Goal: Task Accomplishment & Management: Use online tool/utility

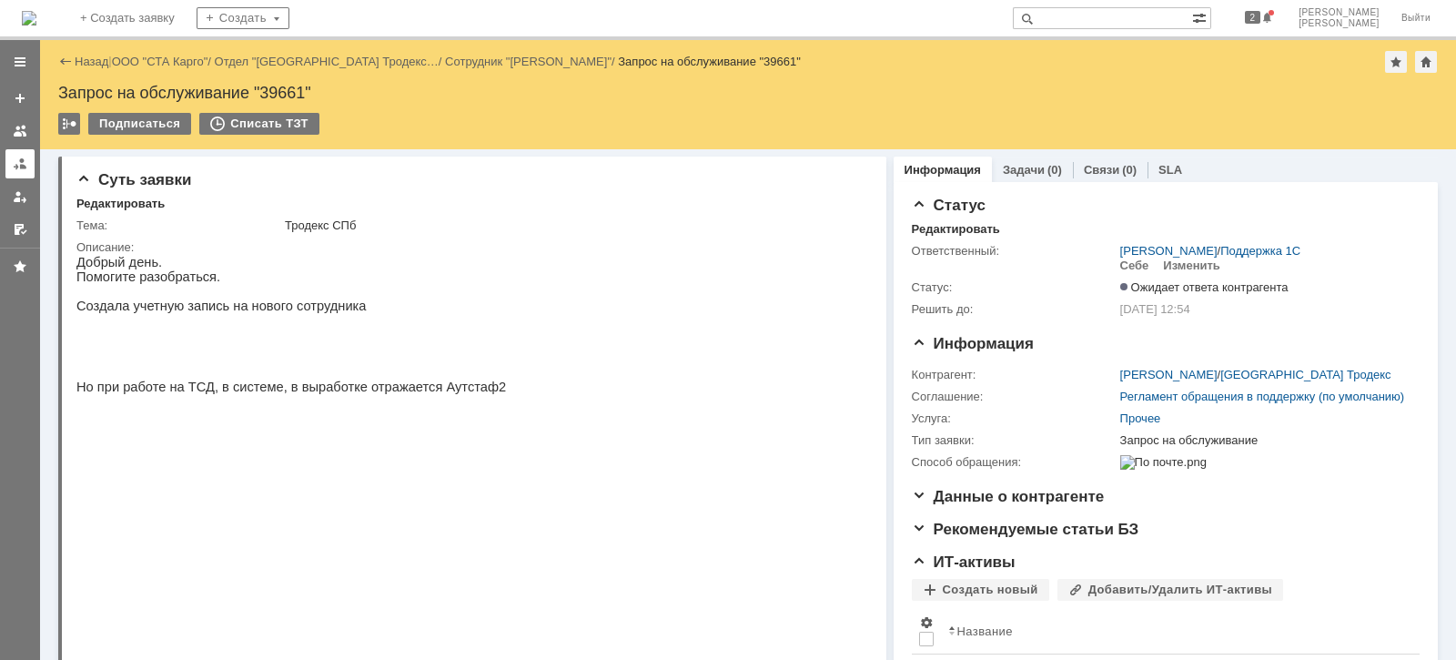
click at [25, 159] on div at bounding box center [20, 164] width 15 height 15
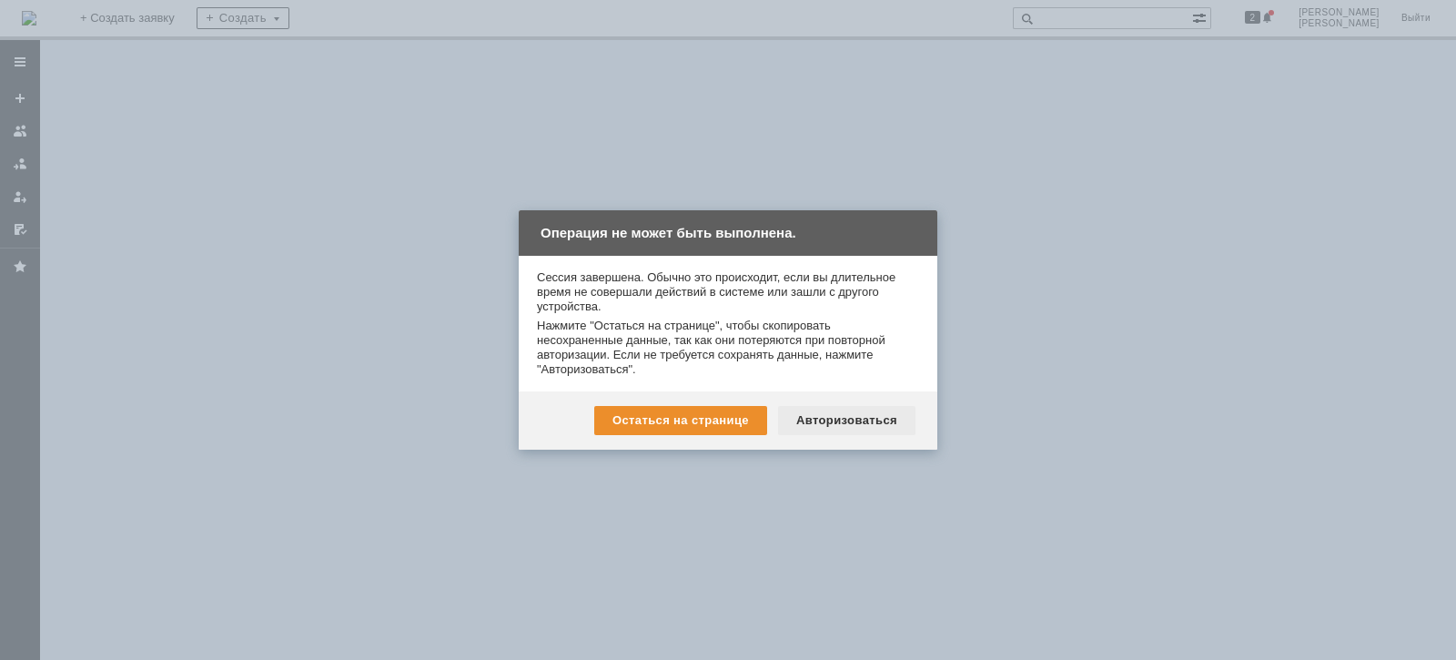
click at [844, 428] on div "Авторизоваться" at bounding box center [846, 420] width 137 height 29
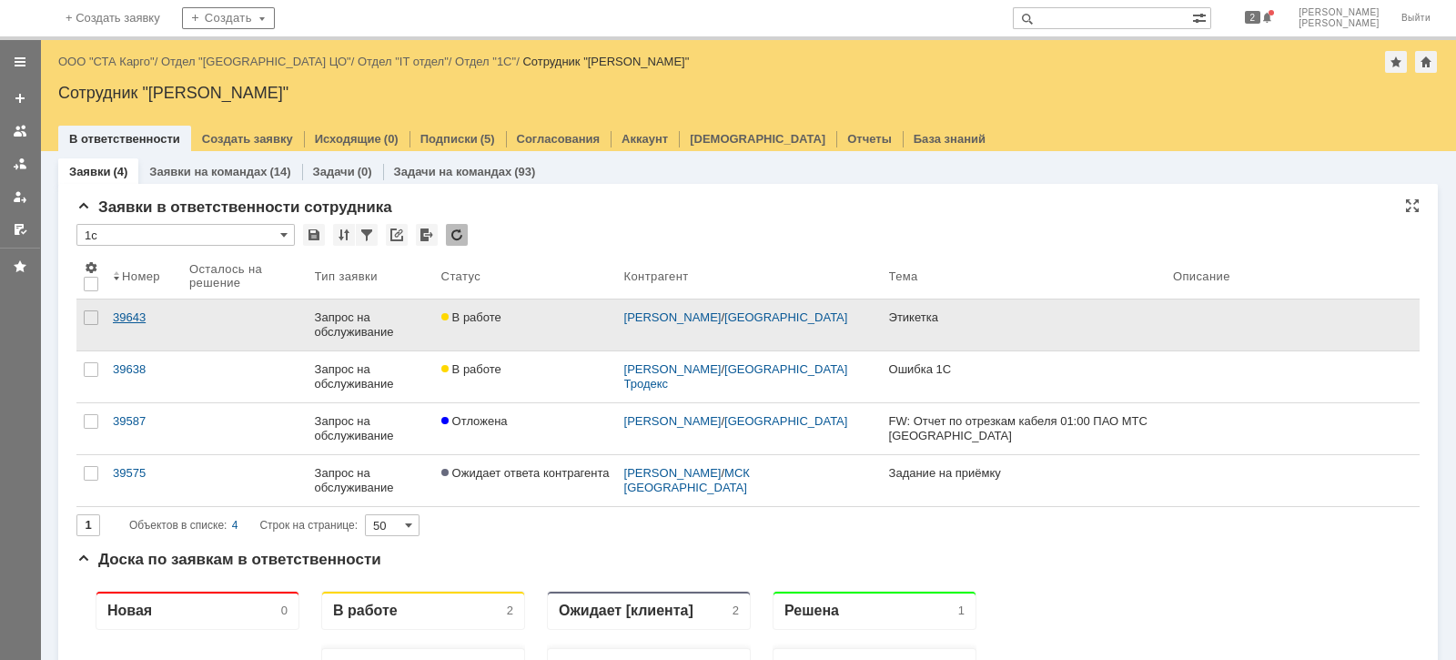
click at [131, 320] on div "39643" at bounding box center [144, 317] width 62 height 15
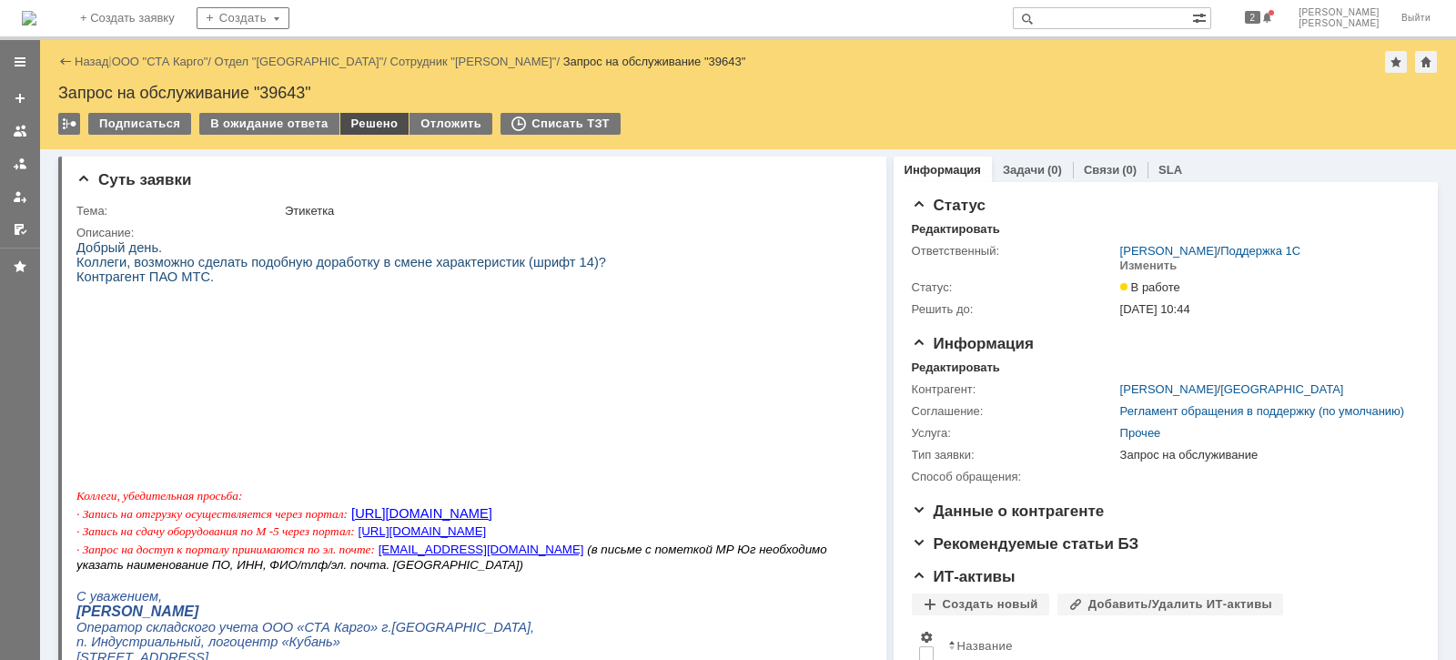
click at [351, 132] on div "Решено" at bounding box center [374, 124] width 69 height 22
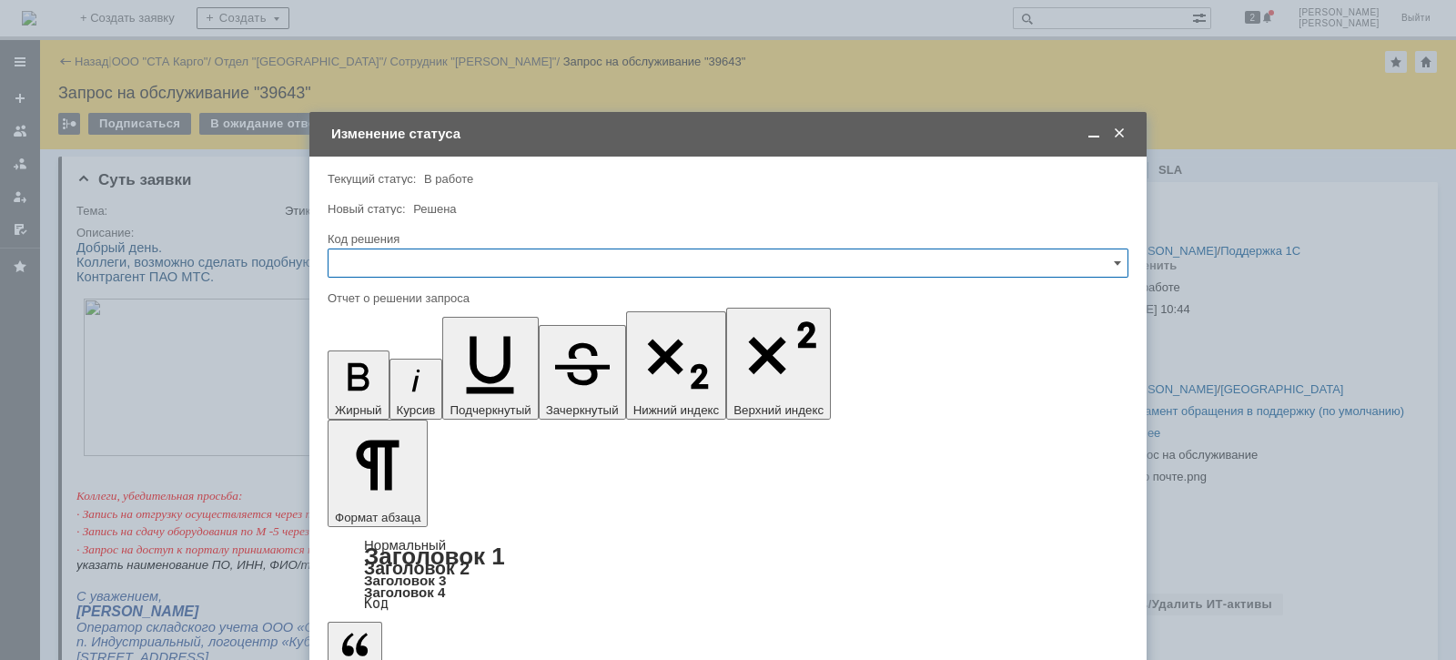
click at [410, 254] on input "text" at bounding box center [728, 262] width 801 height 29
click at [394, 510] on span "Решено" at bounding box center [727, 507] width 777 height 15
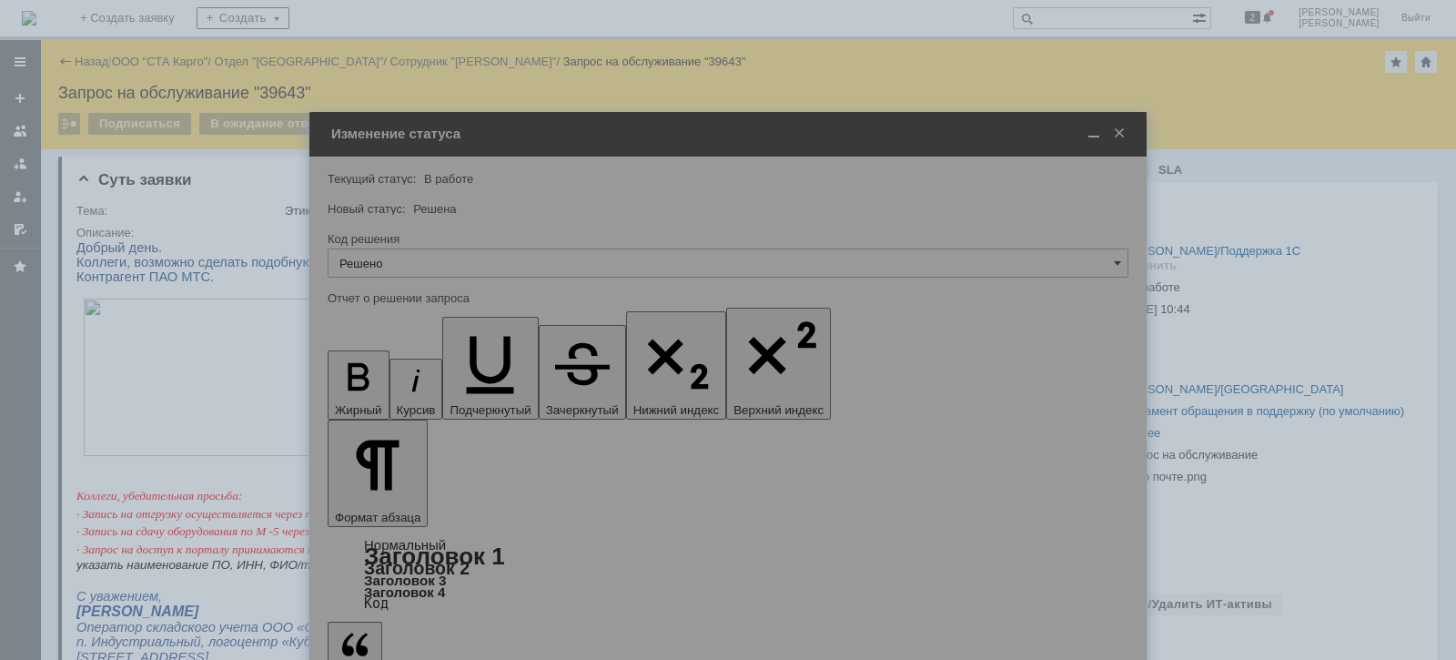
type input "Решено"
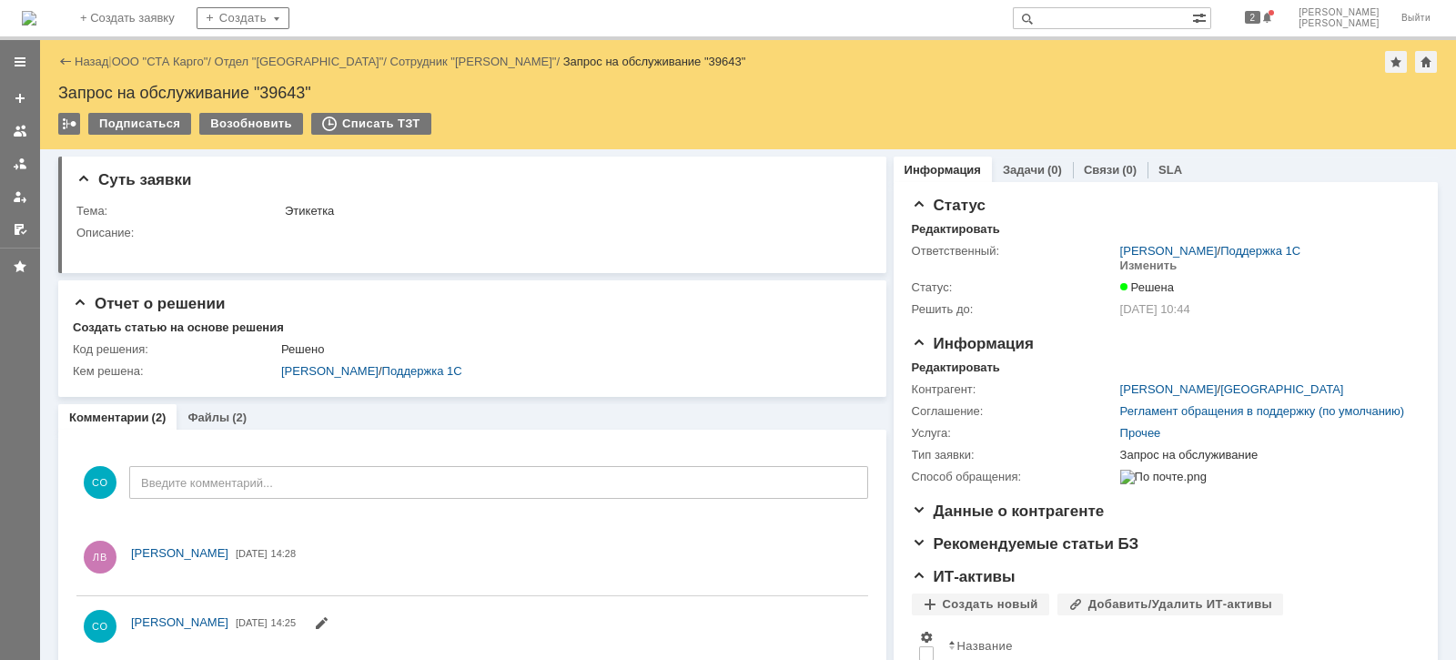
click at [167, 72] on div "Назад | ООО "СТА Карго" / Отдел "Краснодар" / Сотрудник "Лойко Виктория" / Запр…" at bounding box center [748, 62] width 1380 height 22
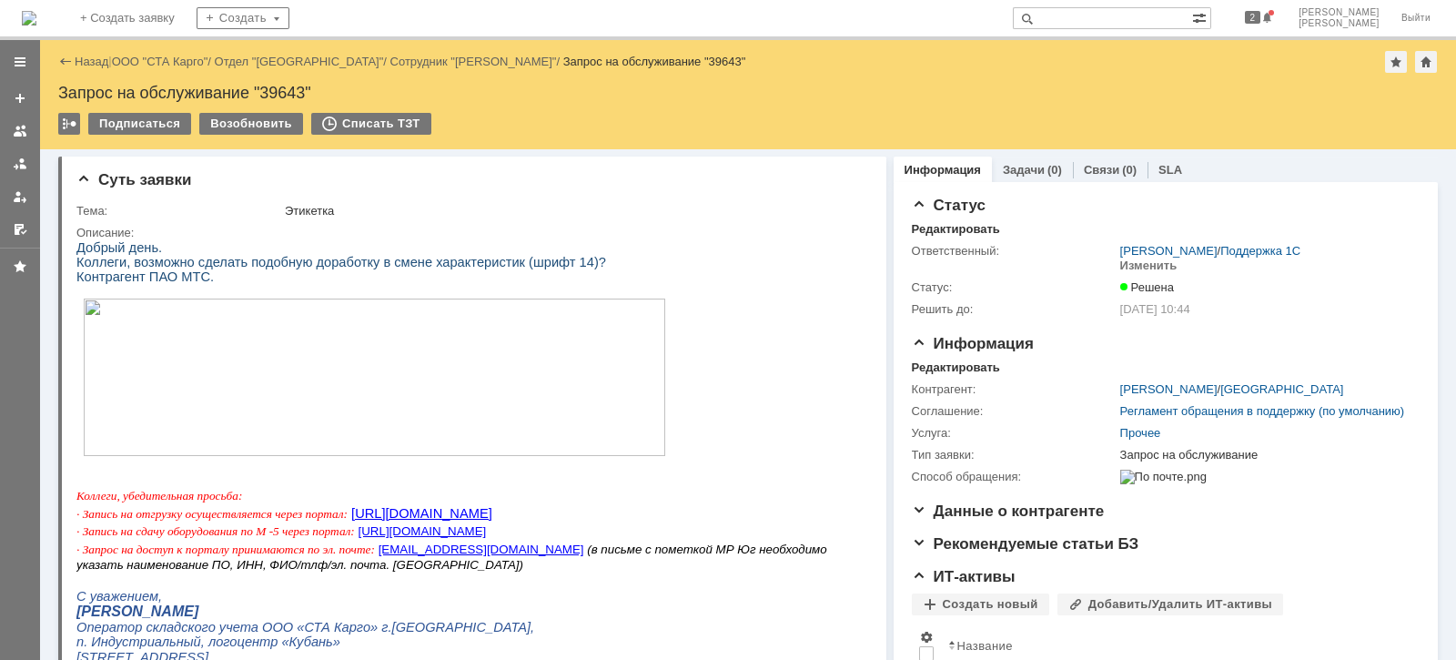
click at [168, 68] on div "Назад | ООО "СТА Карго" / Отдел "Краснодар" / Сотрудник "Лойко Виктория" / Запр…" at bounding box center [748, 62] width 1380 height 22
click at [168, 51] on div "Назад | ООО "СТА Карго" / Отдел "Краснодар" / Сотрудник "Лойко Виктория" / Запр…" at bounding box center [748, 62] width 1380 height 22
click at [164, 60] on link "ООО "СТА Карго"" at bounding box center [160, 62] width 96 height 14
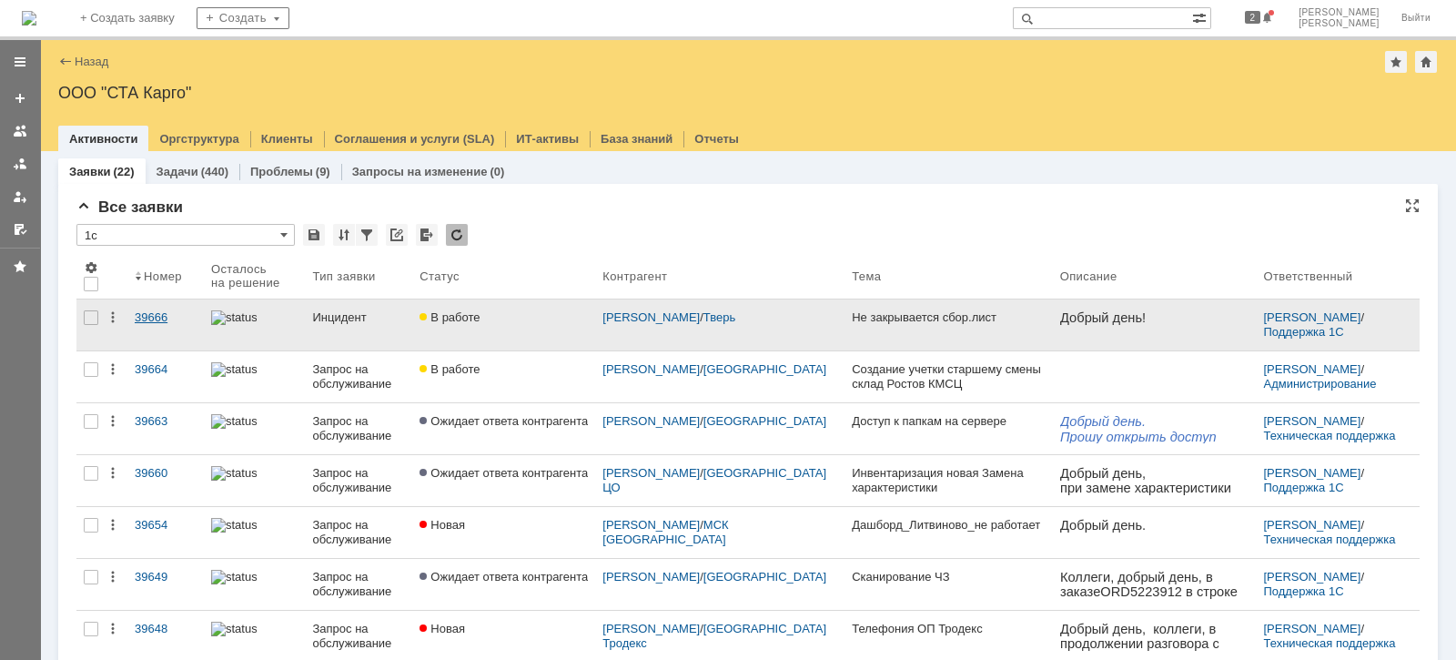
click at [169, 319] on div "39666" at bounding box center [166, 317] width 62 height 15
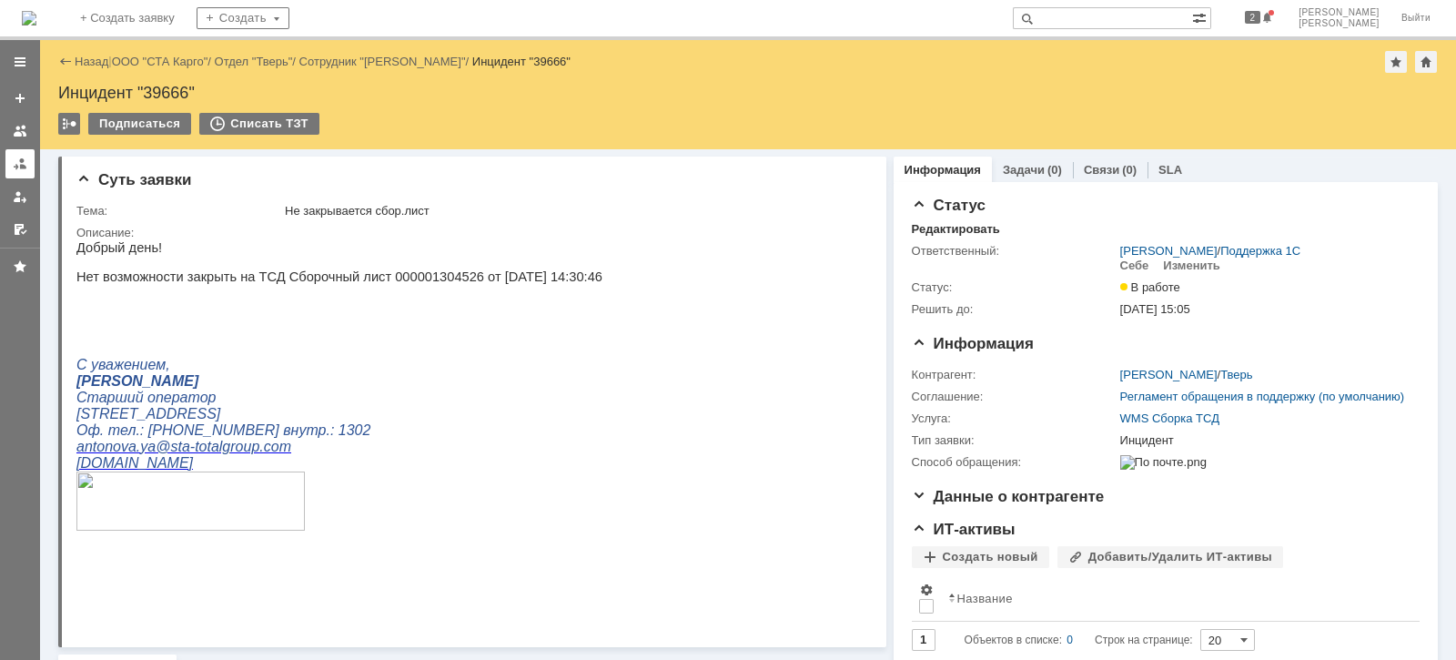
click at [24, 167] on div at bounding box center [20, 164] width 15 height 15
